Goal: Task Accomplishment & Management: Manage account settings

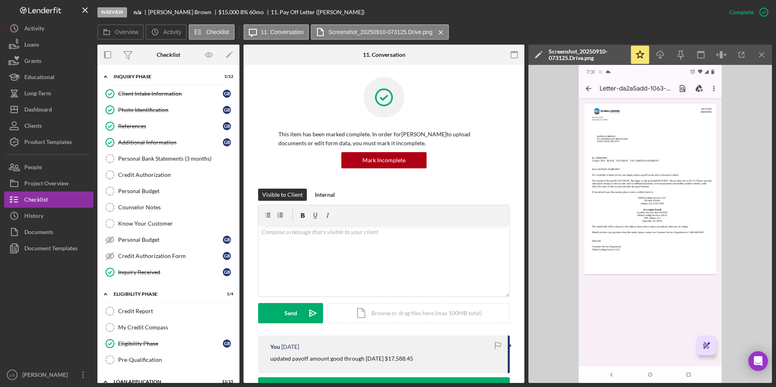
scroll to position [122, 0]
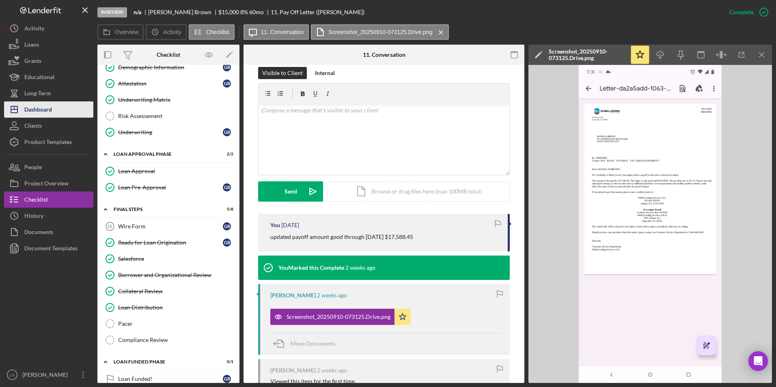
click at [61, 113] on button "Icon/Dashboard Dashboard" at bounding box center [48, 109] width 89 height 16
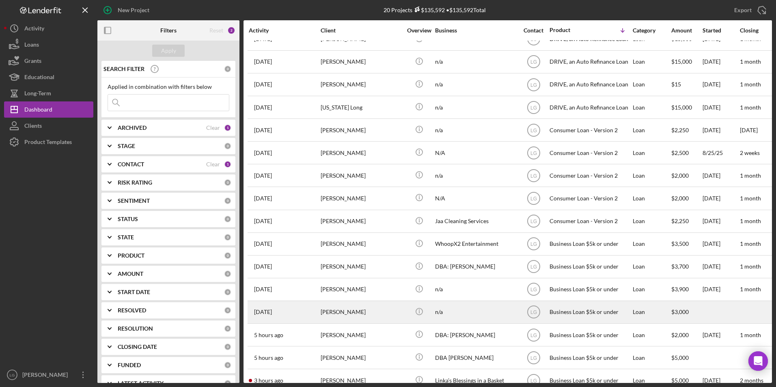
scroll to position [123, 0]
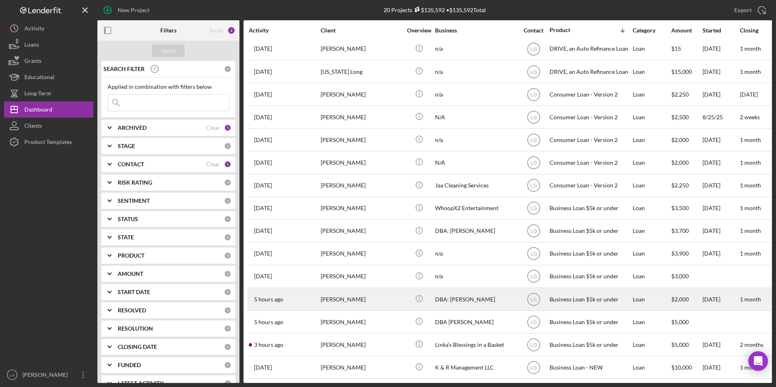
click at [326, 293] on div "[PERSON_NAME]" at bounding box center [361, 300] width 81 height 22
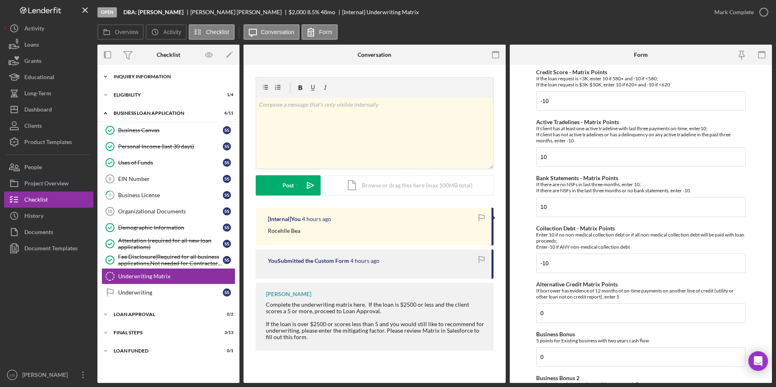
click at [156, 78] on div "INQUIRY INFORMATION" at bounding box center [172, 76] width 116 height 5
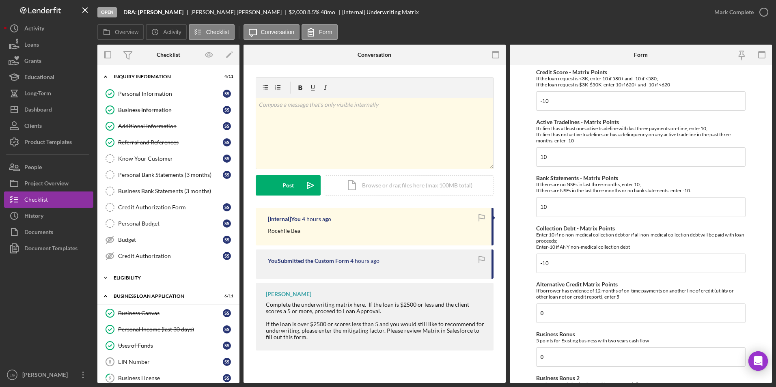
click at [129, 278] on div "Eligibility" at bounding box center [172, 278] width 116 height 5
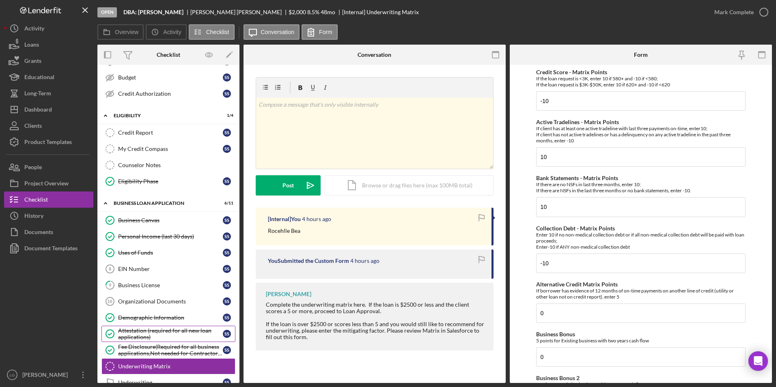
scroll to position [233, 0]
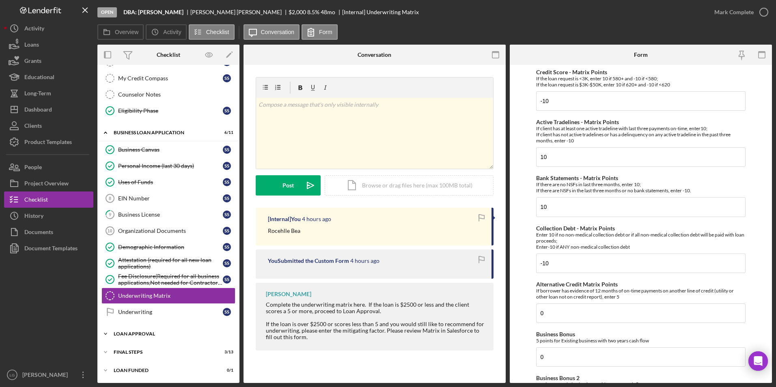
click at [117, 329] on div "Icon/Expander Loan Approval 0 / 2" at bounding box center [168, 334] width 142 height 16
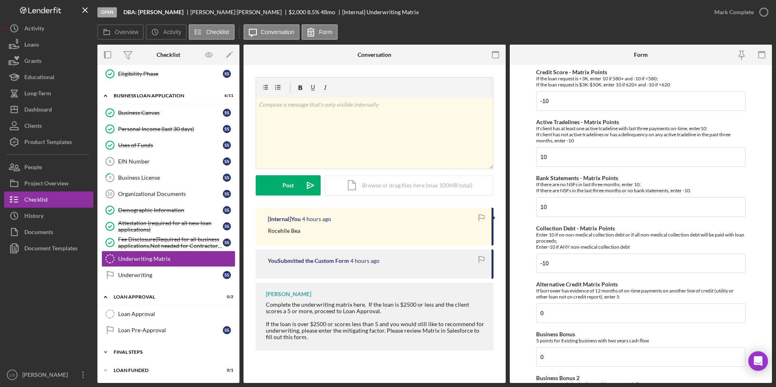
click at [141, 352] on div "Final Steps" at bounding box center [172, 352] width 116 height 5
click at [137, 313] on div "Loan Approval" at bounding box center [176, 314] width 117 height 6
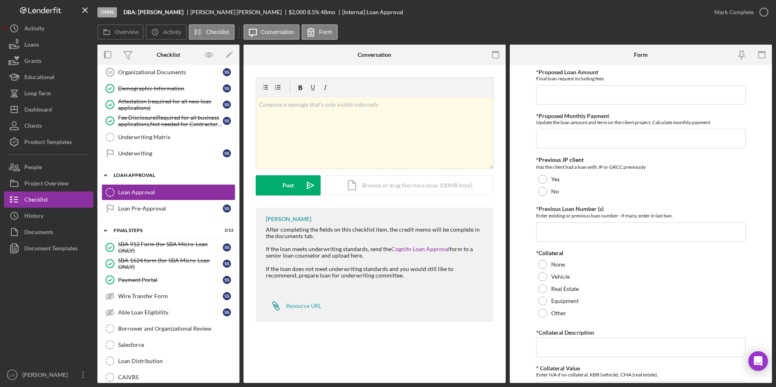
scroll to position [351, 0]
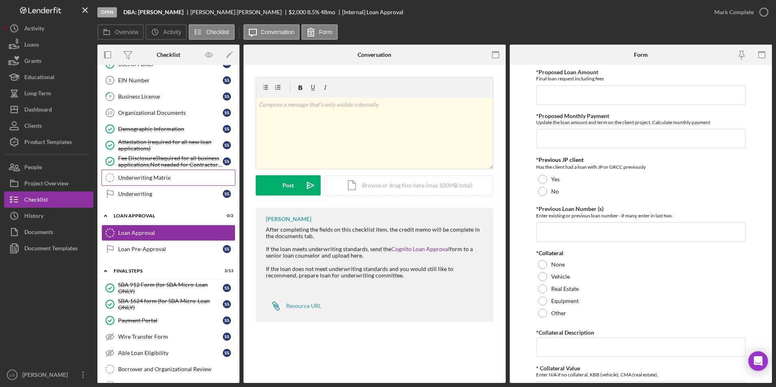
click at [147, 176] on div "Underwriting Matrix" at bounding box center [176, 178] width 117 height 6
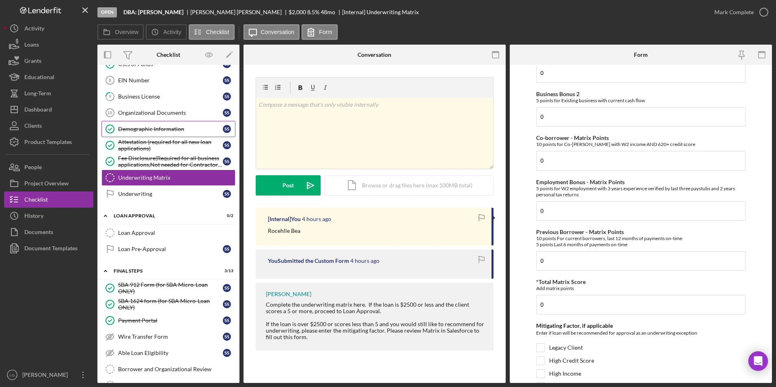
scroll to position [229, 0]
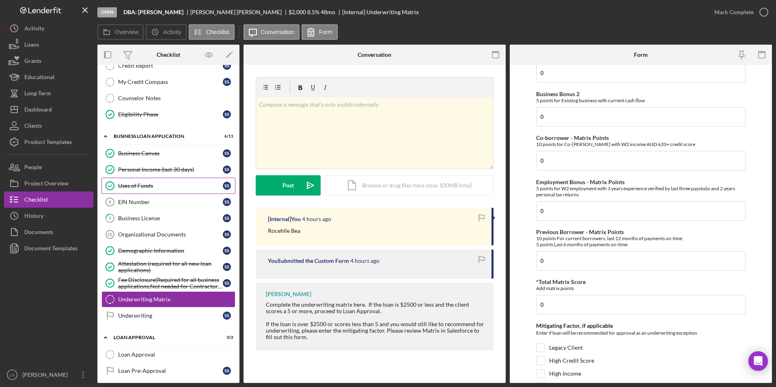
click at [138, 180] on link "Uses of Funds Uses of Funds S S" at bounding box center [168, 186] width 134 height 16
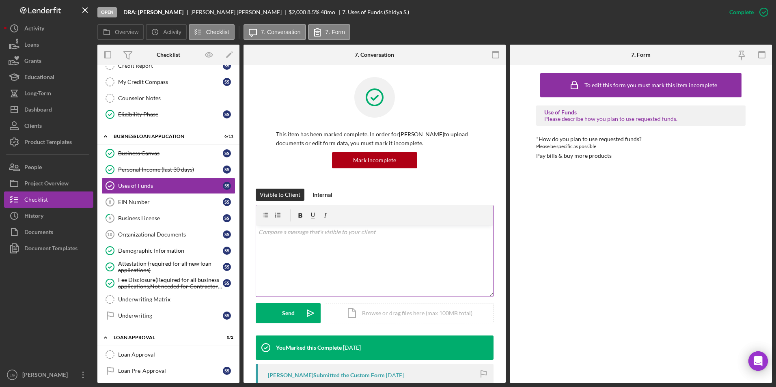
scroll to position [110, 0]
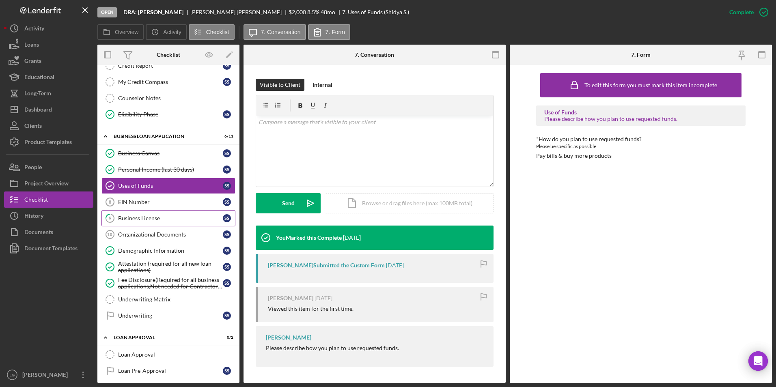
click at [162, 217] on div "Business License" at bounding box center [170, 218] width 105 height 6
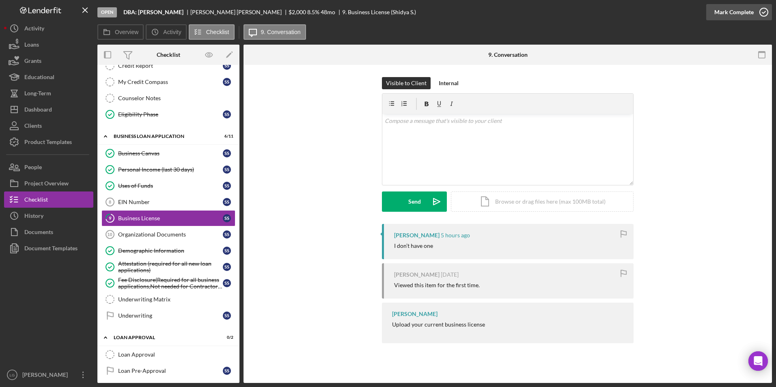
click at [726, 14] on div "Mark Complete" at bounding box center [733, 12] width 39 height 16
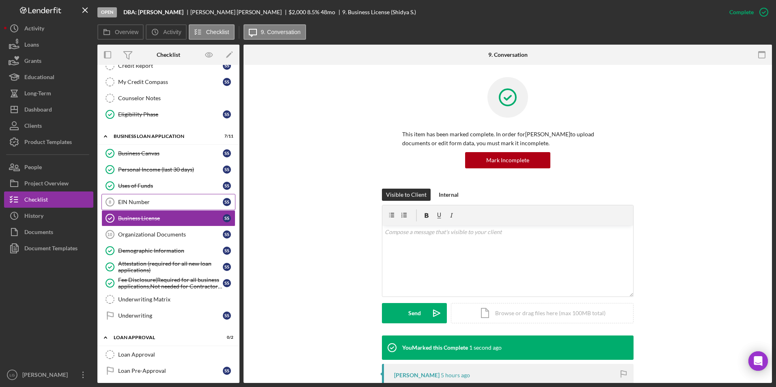
scroll to position [351, 0]
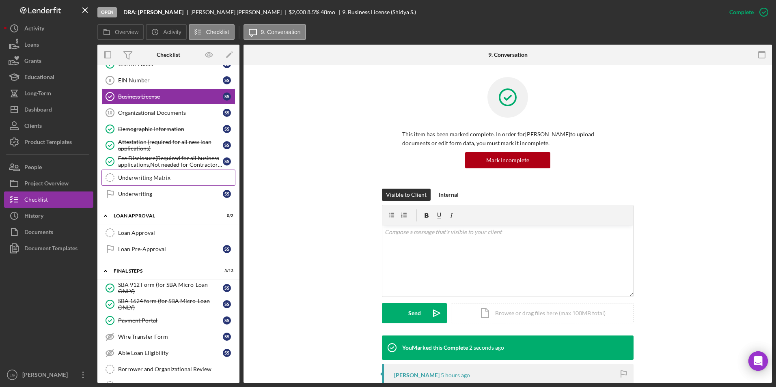
click at [154, 181] on div "Underwriting Matrix" at bounding box center [176, 178] width 117 height 6
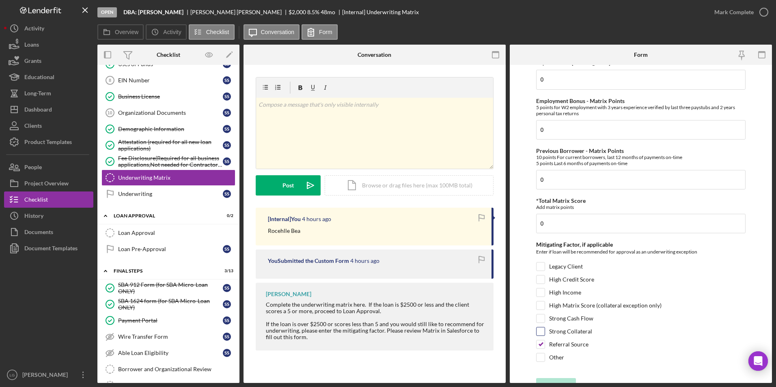
scroll to position [378, 0]
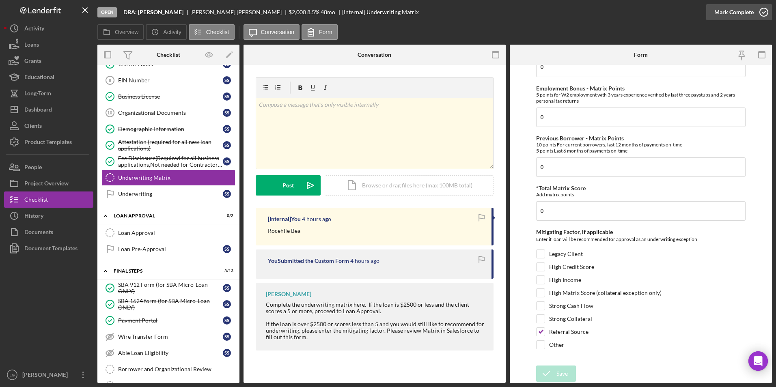
click at [718, 6] on div "Mark Complete" at bounding box center [733, 12] width 39 height 16
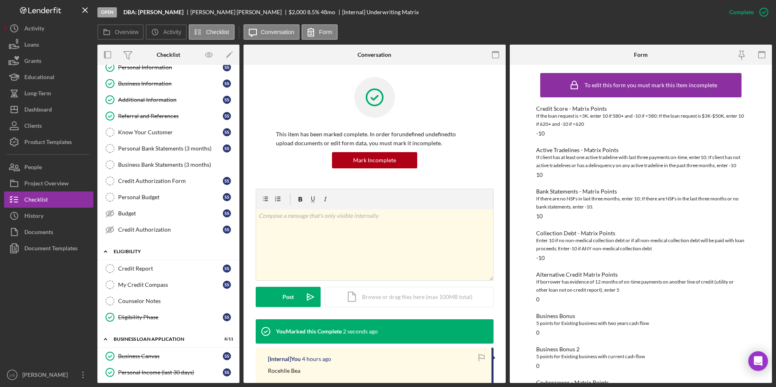
scroll to position [0, 0]
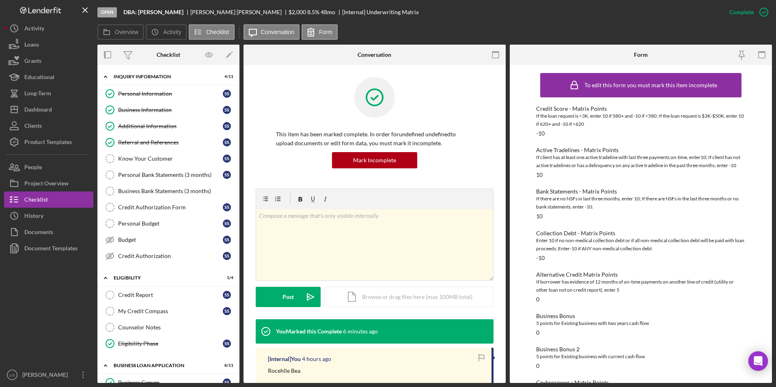
click at [224, 13] on div "[PERSON_NAME]" at bounding box center [239, 12] width 98 height 6
drag, startPoint x: 219, startPoint y: 10, endPoint x: 183, endPoint y: 12, distance: 35.8
click at [190, 12] on div "[PERSON_NAME]" at bounding box center [239, 12] width 98 height 6
copy div "[PERSON_NAME]"
drag, startPoint x: 57, startPoint y: 113, endPoint x: 64, endPoint y: 113, distance: 6.5
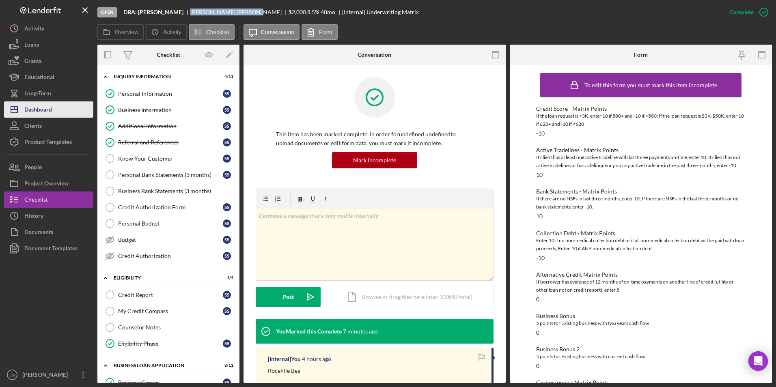
click at [57, 113] on button "Icon/Dashboard Dashboard" at bounding box center [48, 109] width 89 height 16
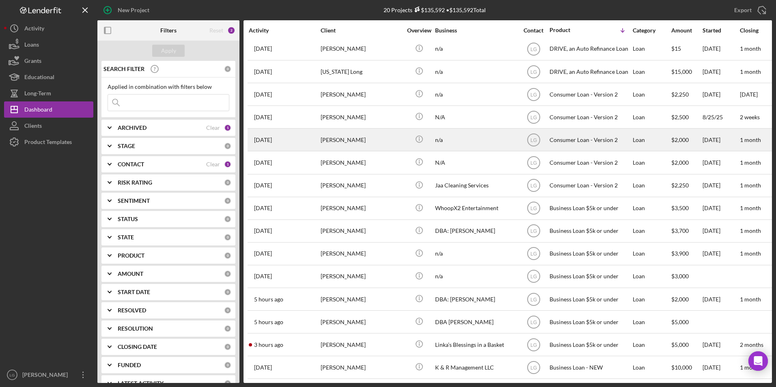
scroll to position [123, 0]
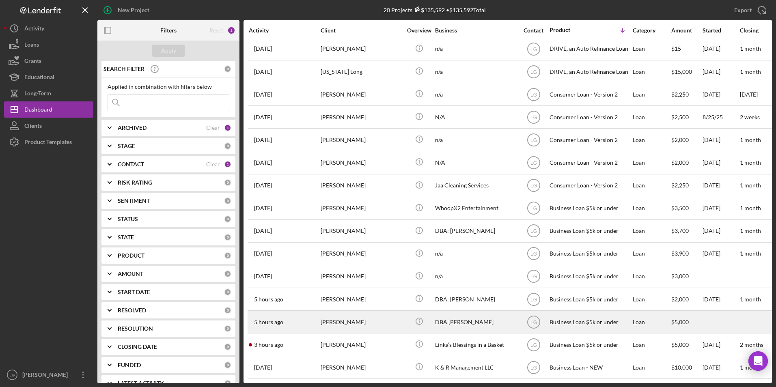
click at [360, 320] on div "[PERSON_NAME]" at bounding box center [361, 322] width 81 height 22
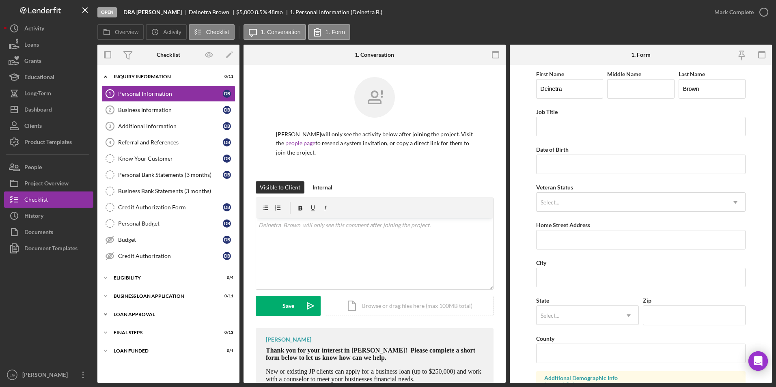
drag, startPoint x: 125, startPoint y: 327, endPoint x: 125, endPoint y: 319, distance: 7.7
click at [125, 327] on div "Icon/Expander Final Steps 0 / 13" at bounding box center [168, 333] width 142 height 16
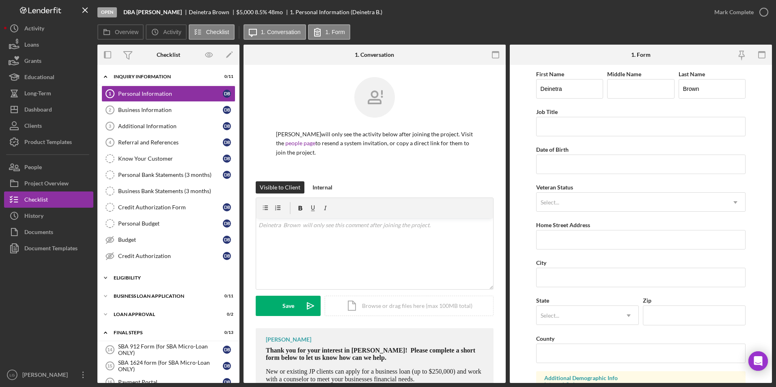
click at [123, 279] on div "Eligibility" at bounding box center [172, 278] width 116 height 5
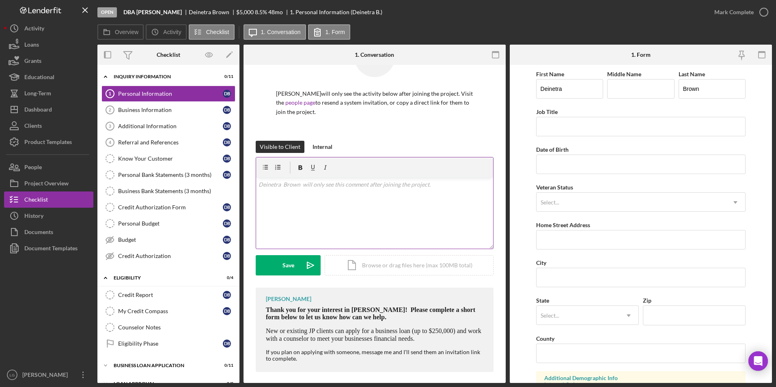
scroll to position [46, 0]
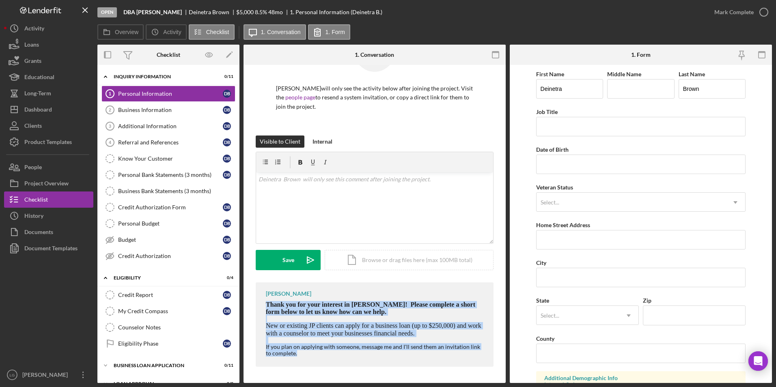
drag, startPoint x: 268, startPoint y: 302, endPoint x: 368, endPoint y: 361, distance: 116.8
click at [368, 361] on div "[PERSON_NAME] Thank you for your interest in [PERSON_NAME]! Please complete a s…" at bounding box center [375, 325] width 238 height 84
drag, startPoint x: 368, startPoint y: 361, endPoint x: 338, endPoint y: 306, distance: 62.7
copy div "Thank you for your interest in [PERSON_NAME]! Please complete a short form belo…"
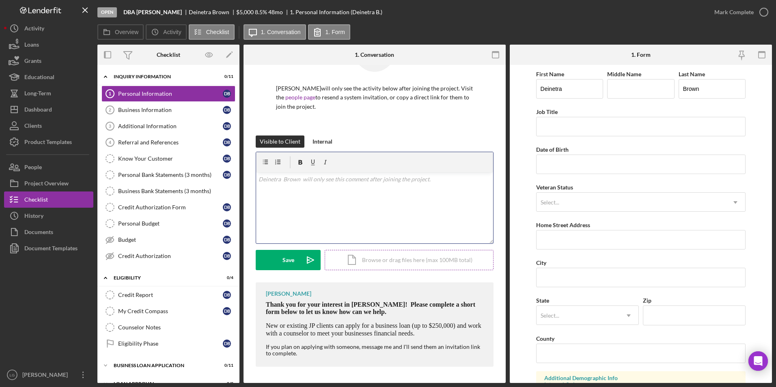
scroll to position [17, 0]
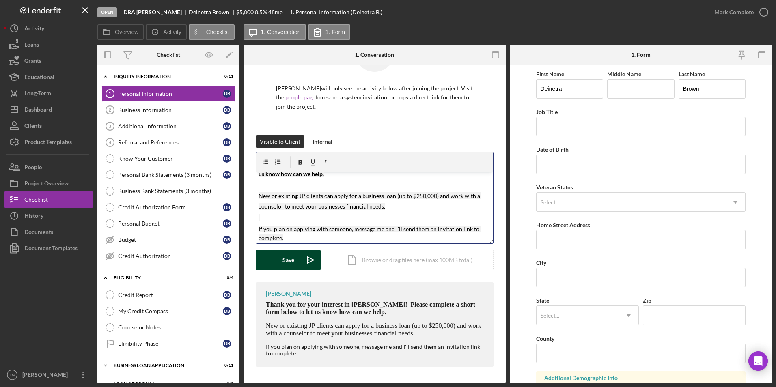
click at [289, 259] on div "Save" at bounding box center [289, 260] width 12 height 20
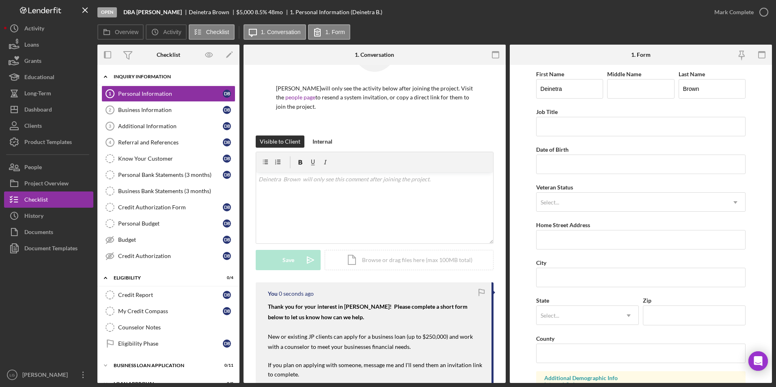
scroll to position [0, 0]
click at [40, 112] on div "Dashboard" at bounding box center [38, 110] width 28 height 18
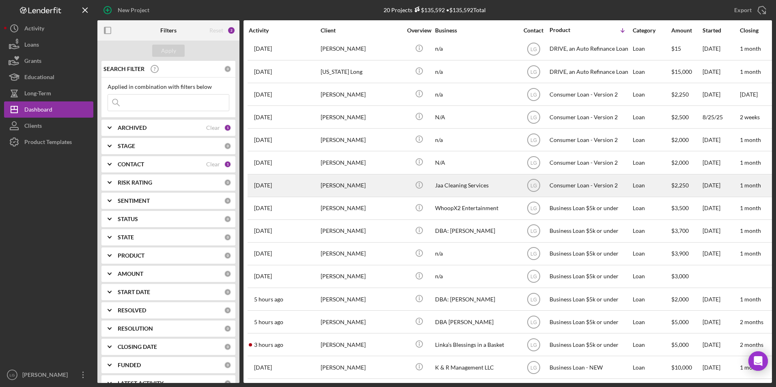
scroll to position [1, 0]
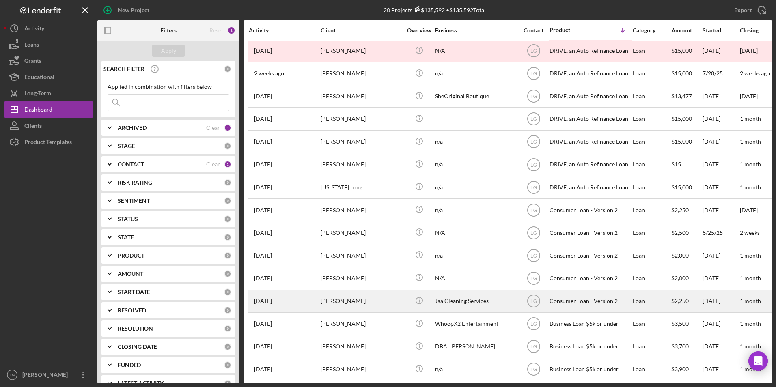
click at [332, 298] on div "[PERSON_NAME]" at bounding box center [361, 302] width 81 height 22
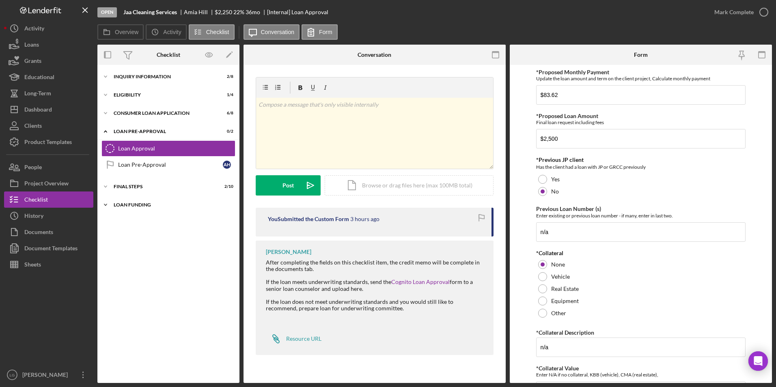
click at [135, 203] on div "Loan Funding" at bounding box center [172, 205] width 116 height 5
click at [136, 186] on div "FINAL STEPS" at bounding box center [172, 186] width 116 height 5
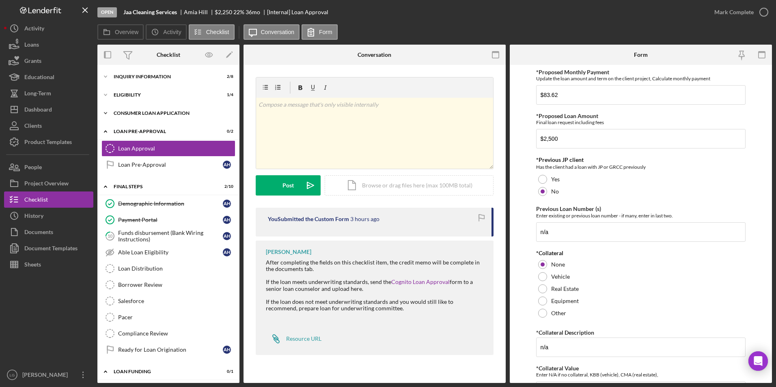
click at [133, 112] on div "Consumer Loan Application" at bounding box center [172, 113] width 116 height 5
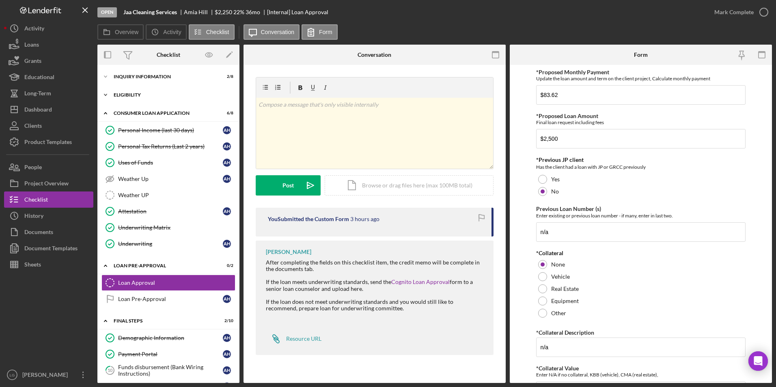
click at [133, 99] on div "Icon/Expander Eligibility 1 / 4" at bounding box center [168, 95] width 142 height 16
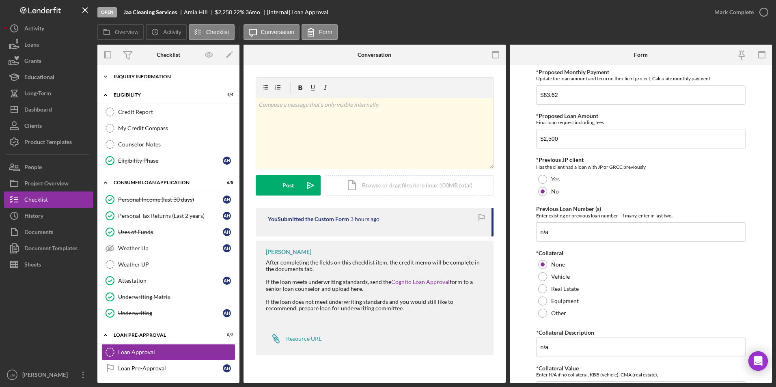
click at [134, 72] on div "Icon/Expander Inquiry Information 2 / 8" at bounding box center [168, 77] width 142 height 16
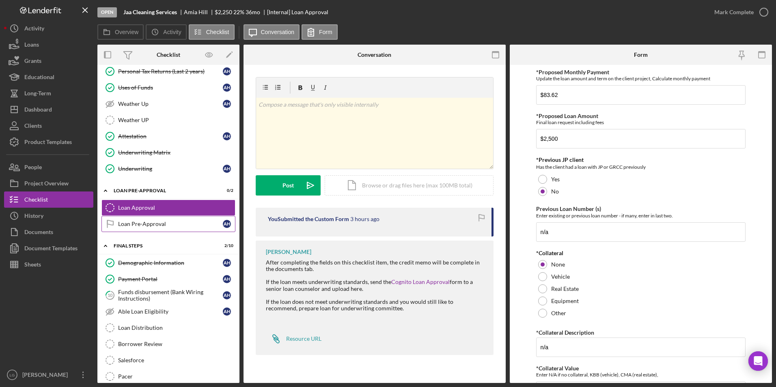
scroll to position [157, 0]
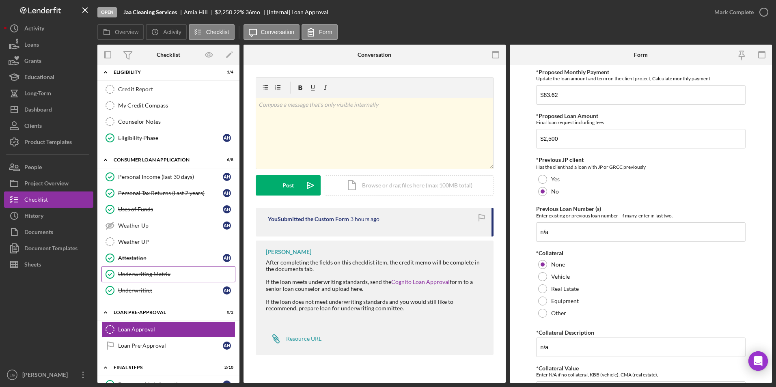
click at [160, 279] on link "Underwriting Matrix Underwriting Matrix" at bounding box center [168, 274] width 134 height 16
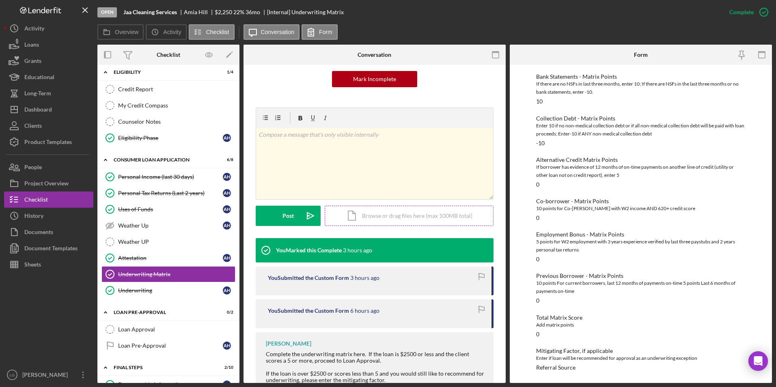
scroll to position [108, 0]
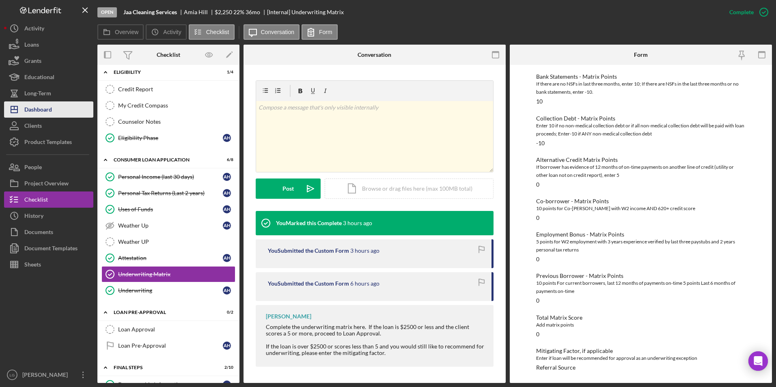
click at [43, 116] on div "Dashboard" at bounding box center [38, 110] width 28 height 18
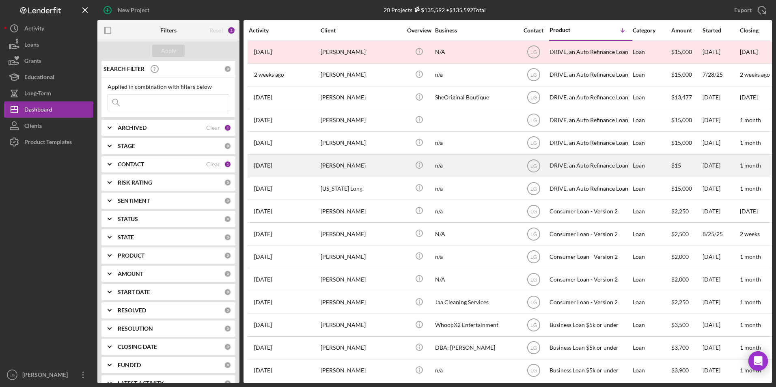
click at [328, 172] on div "[PERSON_NAME]" at bounding box center [361, 166] width 81 height 22
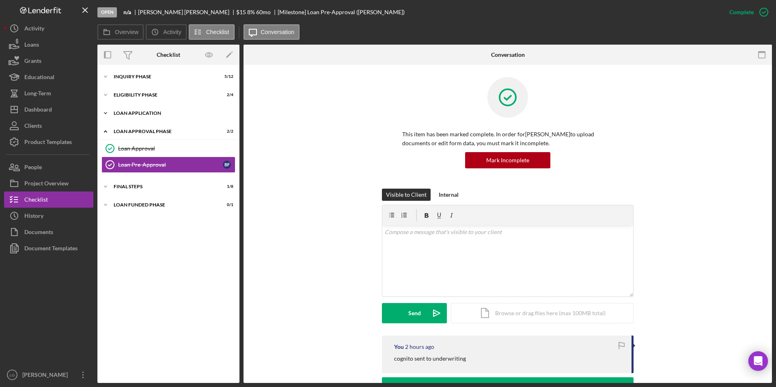
click at [132, 114] on div "Loan Application" at bounding box center [172, 113] width 116 height 5
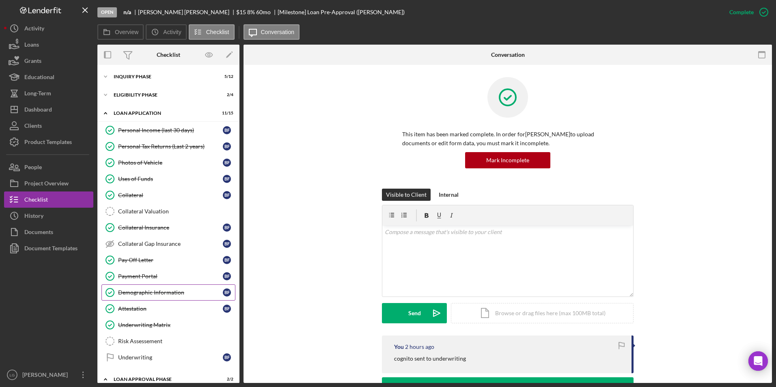
scroll to position [82, 0]
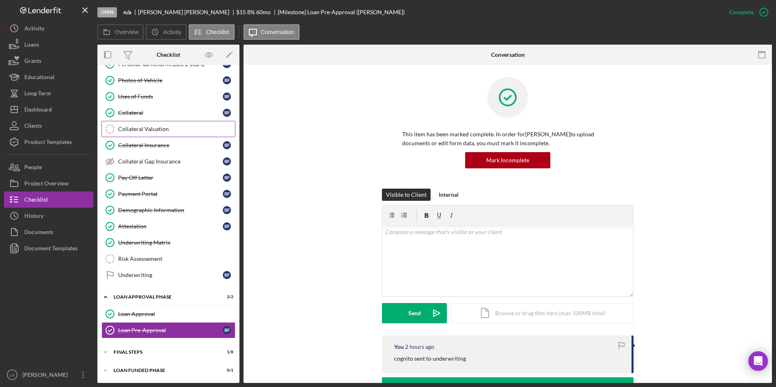
click at [149, 134] on link "Collateral Valuation Collateral Valuation" at bounding box center [168, 129] width 134 height 16
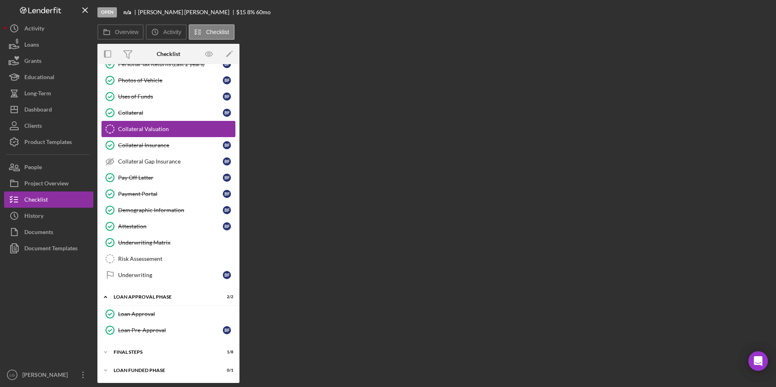
scroll to position [82, 0]
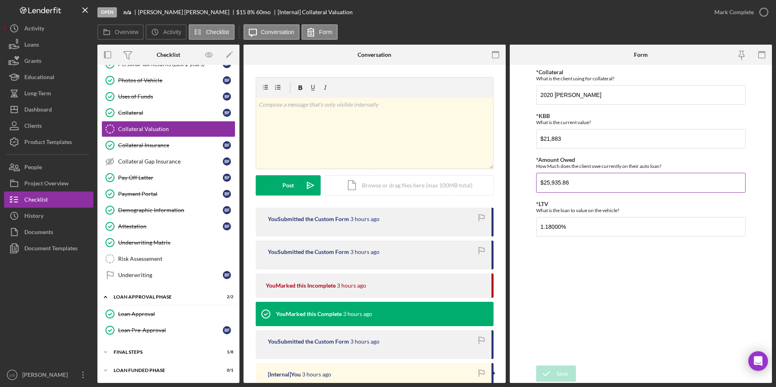
drag, startPoint x: 582, startPoint y: 181, endPoint x: 542, endPoint y: 181, distance: 39.8
click at [542, 181] on input "$25,935.86" at bounding box center [641, 182] width 210 height 19
click at [147, 245] on div "Underwriting Matrix" at bounding box center [176, 243] width 117 height 6
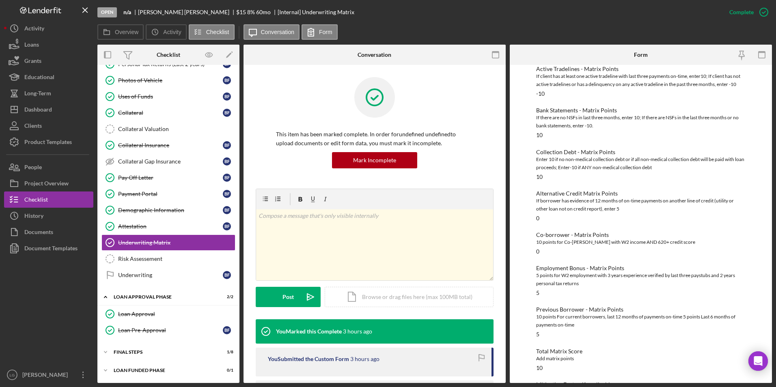
scroll to position [123, 0]
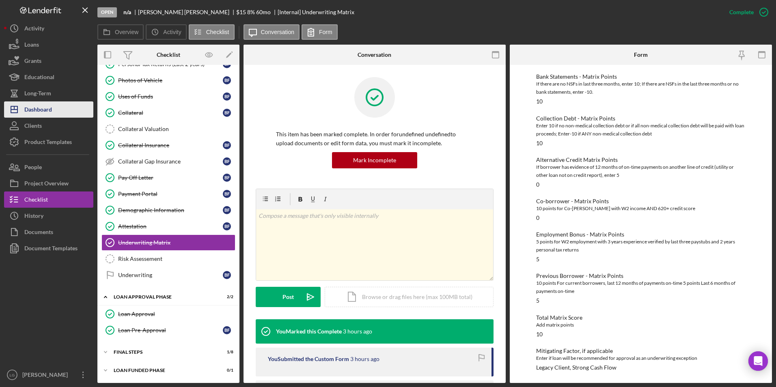
click at [44, 109] on div "Dashboard" at bounding box center [38, 110] width 28 height 18
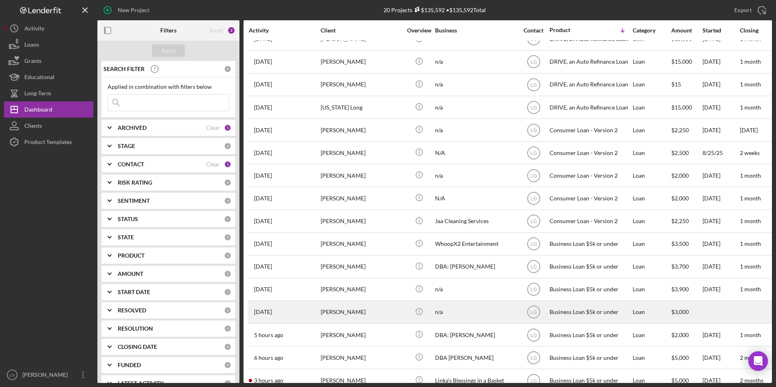
scroll to position [123, 0]
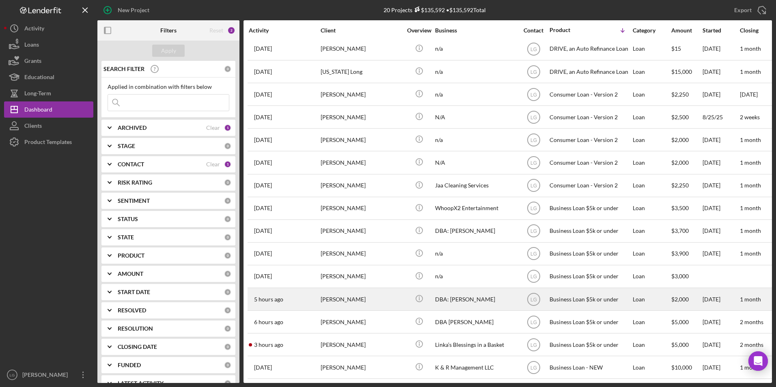
click at [368, 291] on div "[PERSON_NAME]" at bounding box center [361, 300] width 81 height 22
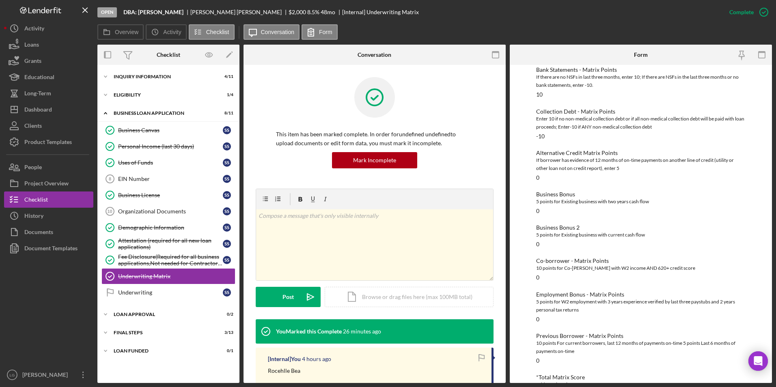
scroll to position [190, 0]
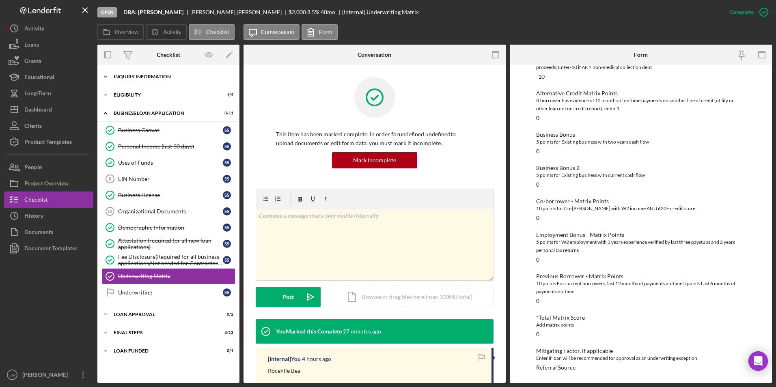
click at [120, 77] on div "INQUIRY INFORMATION" at bounding box center [172, 76] width 116 height 5
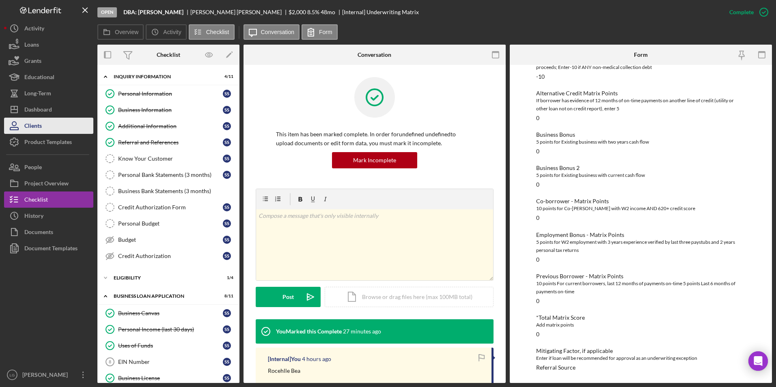
click at [40, 120] on div "Clients" at bounding box center [32, 127] width 17 height 18
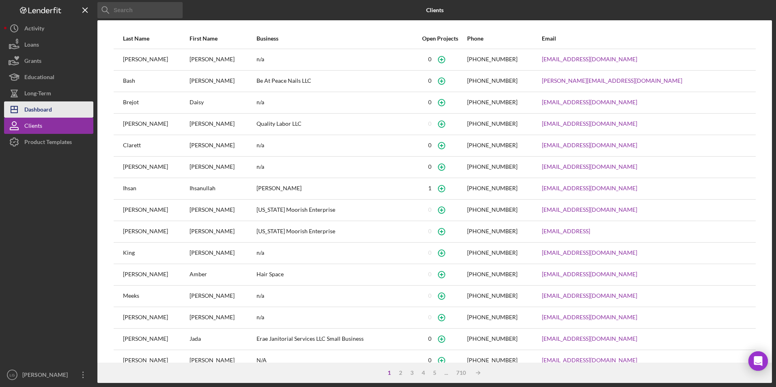
click at [32, 109] on div "Dashboard" at bounding box center [38, 110] width 28 height 18
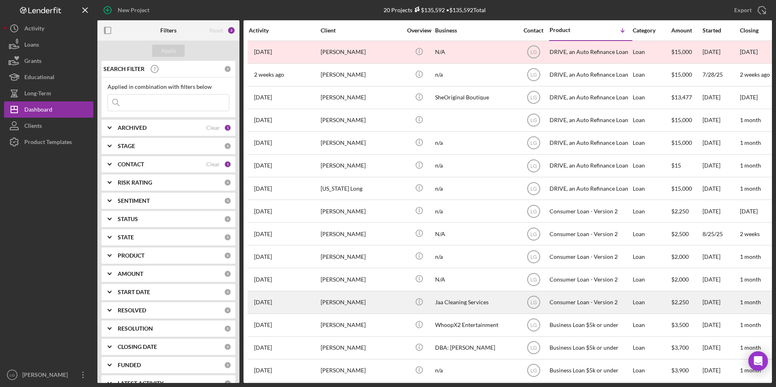
click at [319, 306] on div "[DATE] [PERSON_NAME]" at bounding box center [284, 303] width 71 height 22
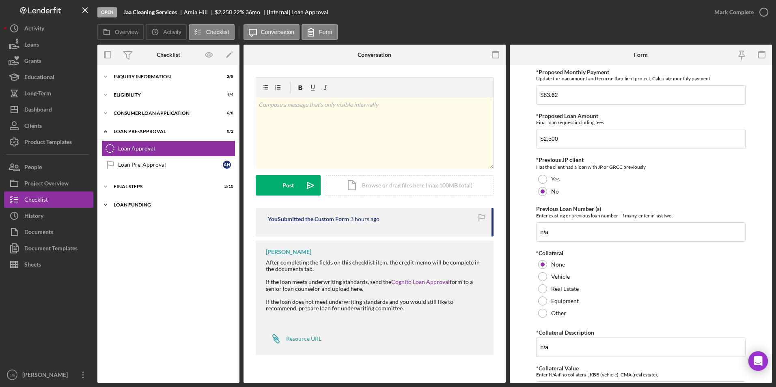
click at [119, 201] on div "Icon/Expander Loan Funding 0 / 1" at bounding box center [168, 205] width 142 height 16
click at [122, 186] on div "FINAL STEPS" at bounding box center [172, 186] width 116 height 5
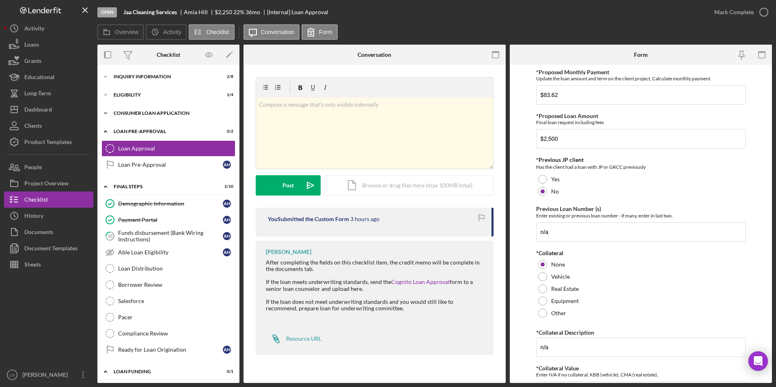
click at [130, 109] on div "Icon/Expander Consumer Loan Application 6 / 8" at bounding box center [168, 113] width 142 height 16
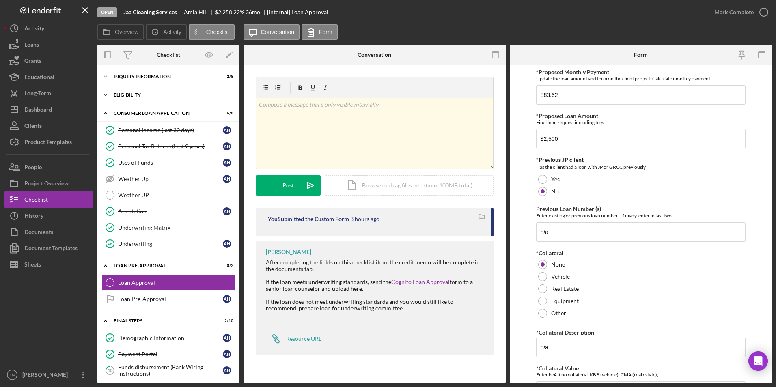
click at [127, 91] on div "Icon/Expander Eligibility 1 / 4" at bounding box center [168, 95] width 142 height 16
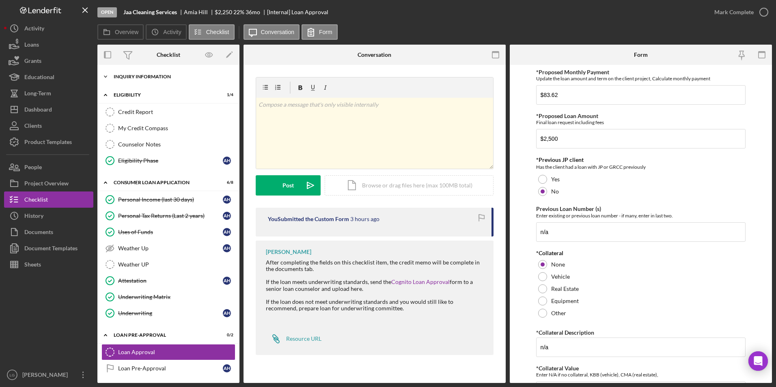
click at [126, 78] on div "Inquiry Information" at bounding box center [172, 76] width 116 height 5
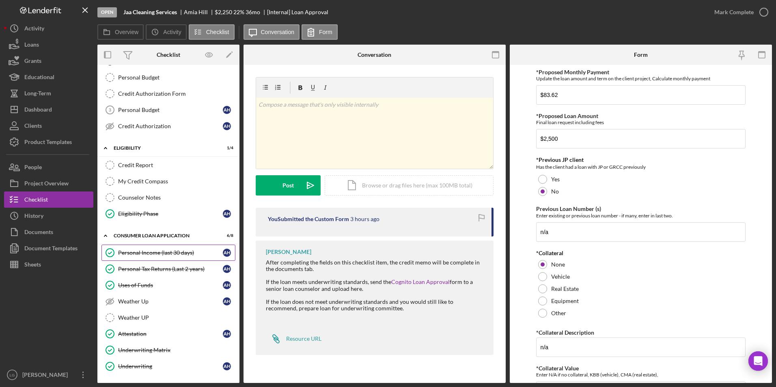
scroll to position [203, 0]
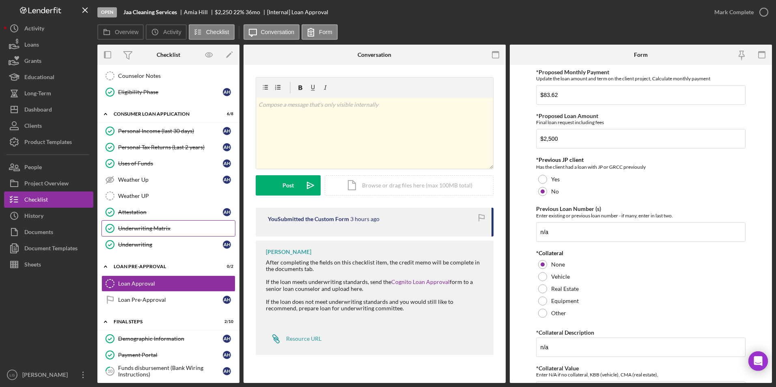
click at [183, 226] on div "Underwriting Matrix" at bounding box center [176, 228] width 117 height 6
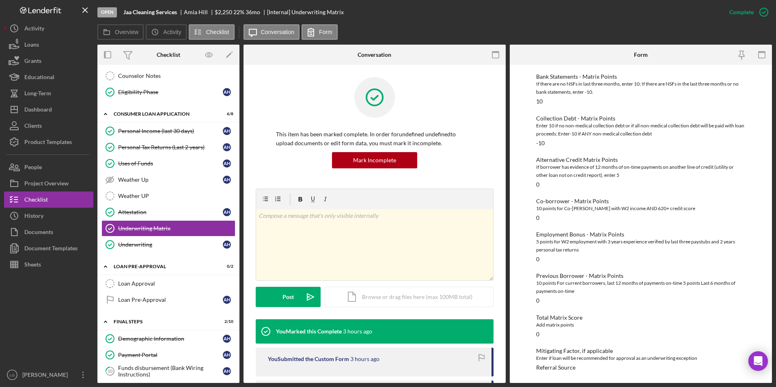
scroll to position [123, 0]
click at [26, 105] on div "Dashboard" at bounding box center [38, 110] width 28 height 18
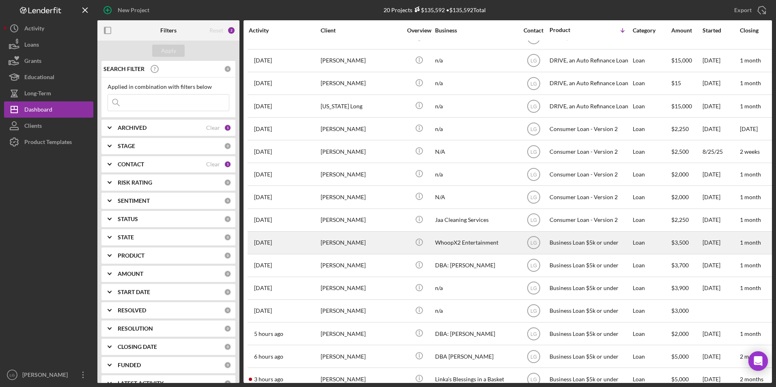
scroll to position [123, 0]
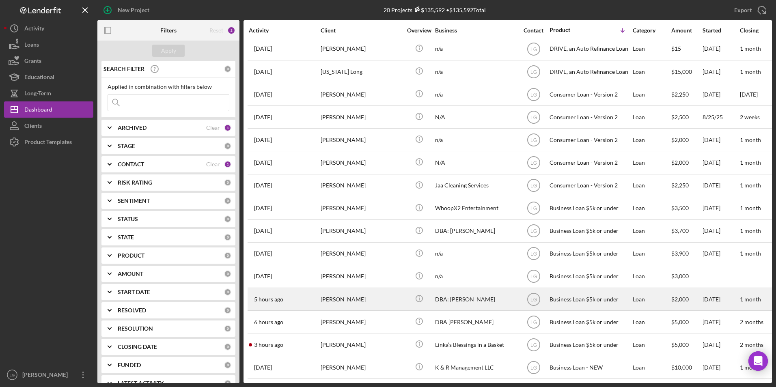
click at [394, 299] on div "[PERSON_NAME]" at bounding box center [361, 300] width 81 height 22
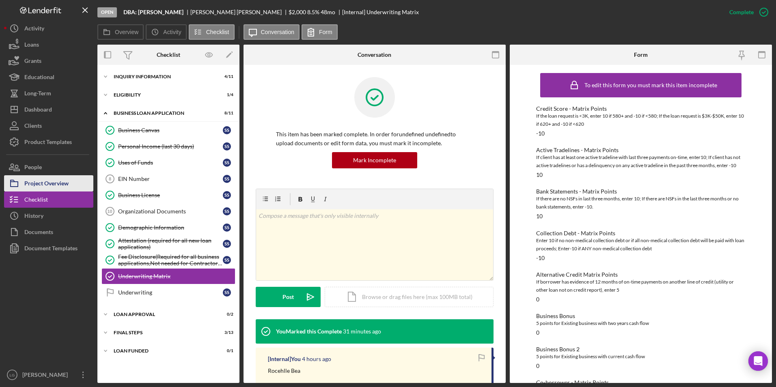
click at [46, 182] on div "Project Overview" at bounding box center [46, 184] width 44 height 18
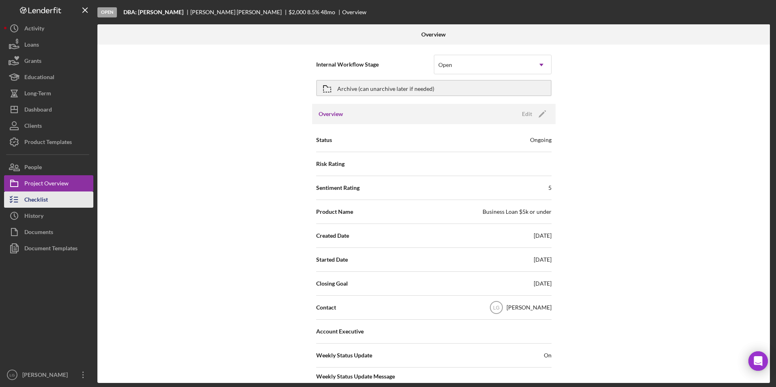
click at [39, 200] on div "Checklist" at bounding box center [36, 201] width 24 height 18
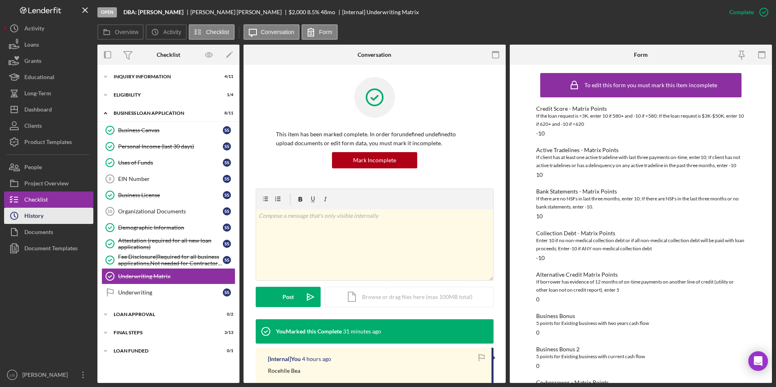
click at [45, 212] on button "Icon/History History" at bounding box center [48, 216] width 89 height 16
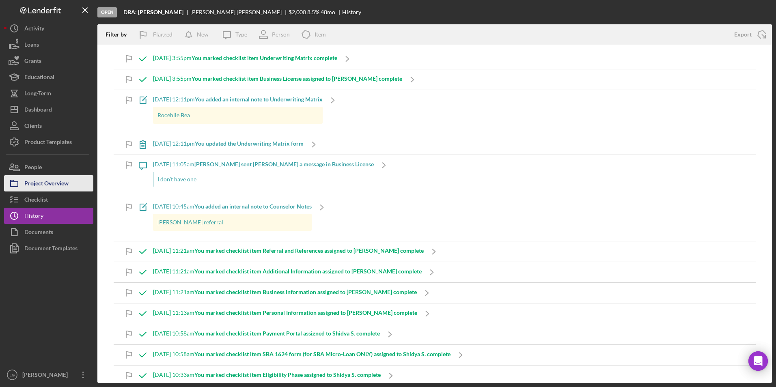
click at [45, 182] on div "Project Overview" at bounding box center [46, 184] width 44 height 18
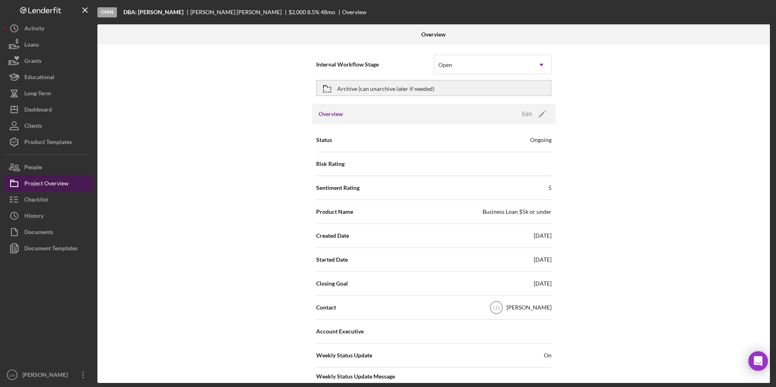
click at [54, 180] on div "Project Overview" at bounding box center [46, 184] width 44 height 18
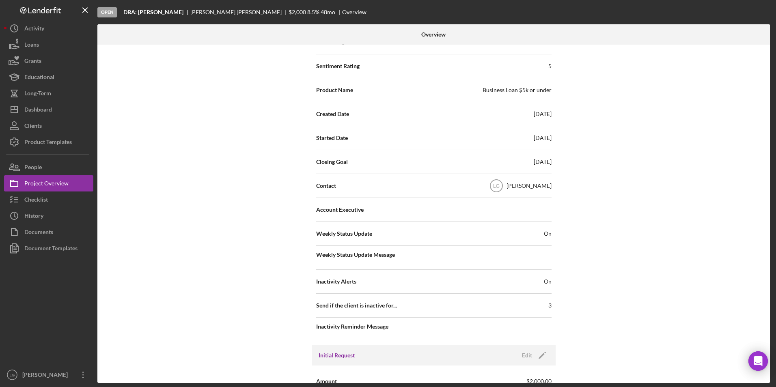
scroll to position [41, 0]
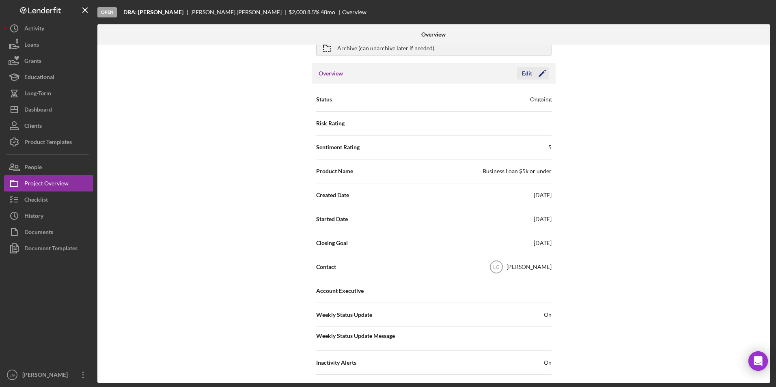
click at [537, 76] on icon "Icon/Edit" at bounding box center [542, 73] width 20 height 20
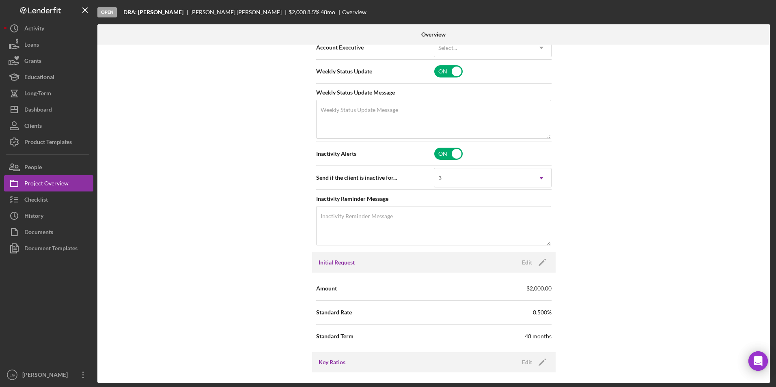
scroll to position [325, 0]
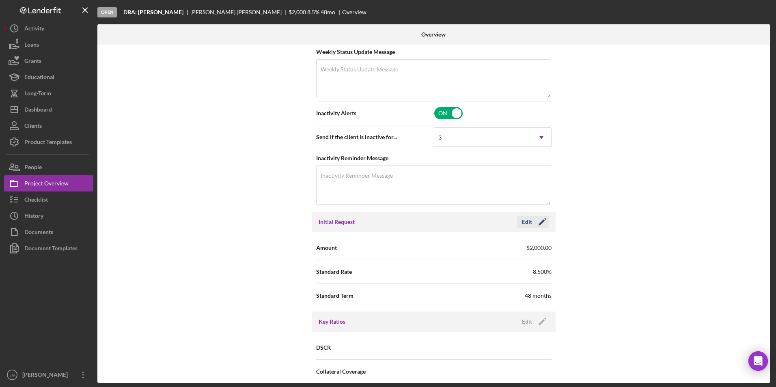
click at [537, 219] on icon "Icon/Edit" at bounding box center [542, 222] width 20 height 20
drag, startPoint x: 473, startPoint y: 250, endPoint x: 428, endPoint y: 245, distance: 44.6
click at [430, 245] on div "Amount $2,000" at bounding box center [433, 248] width 235 height 20
type input "$4,999"
click at [527, 225] on icon "button" at bounding box center [519, 222] width 20 height 20
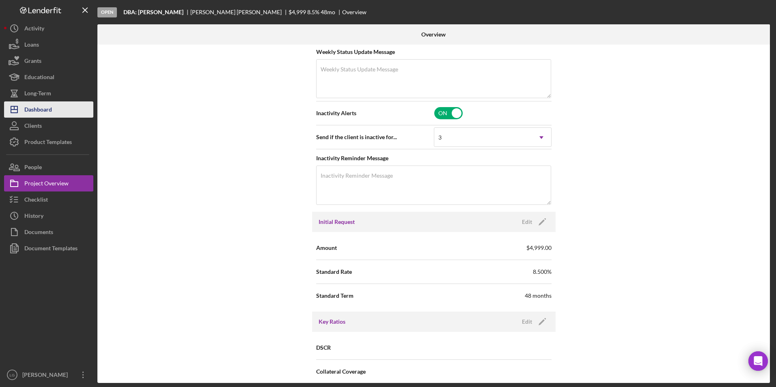
click at [71, 112] on button "Icon/Dashboard Dashboard" at bounding box center [48, 109] width 89 height 16
